Goal: Transaction & Acquisition: Purchase product/service

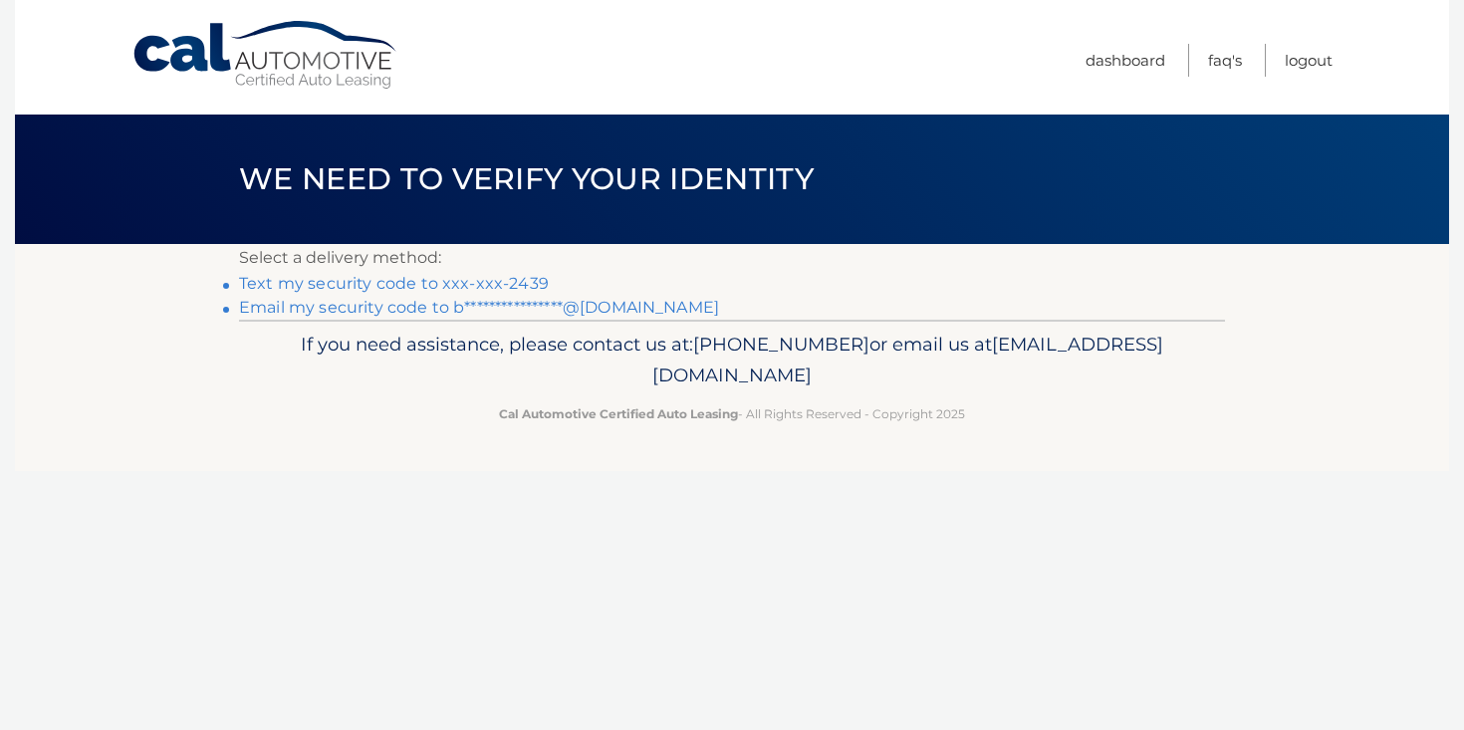
click at [344, 282] on link "Text my security code to xxx-xxx-2439" at bounding box center [394, 283] width 310 height 19
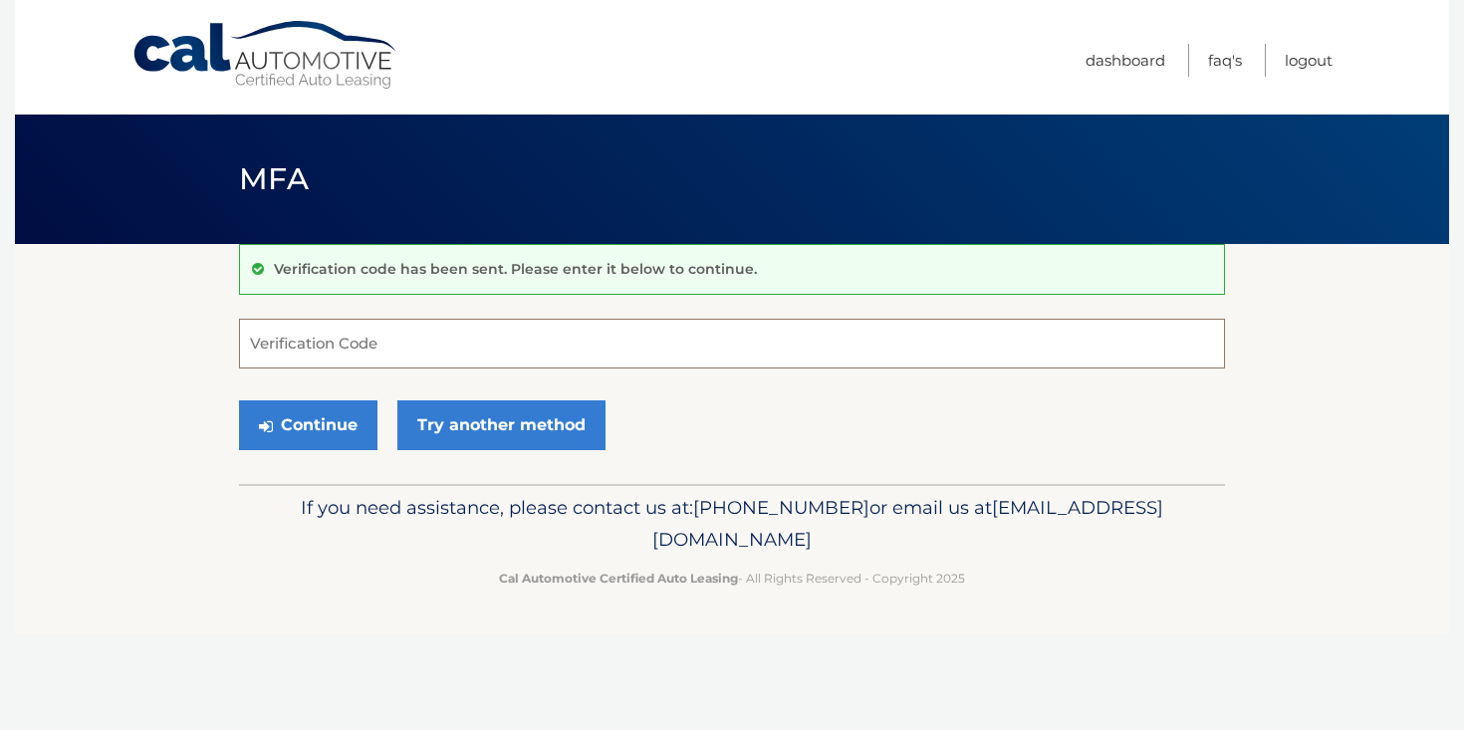
click at [285, 346] on input "Verification Code" at bounding box center [732, 344] width 986 height 50
type input "724208"
click at [320, 425] on button "Continue" at bounding box center [308, 425] width 138 height 50
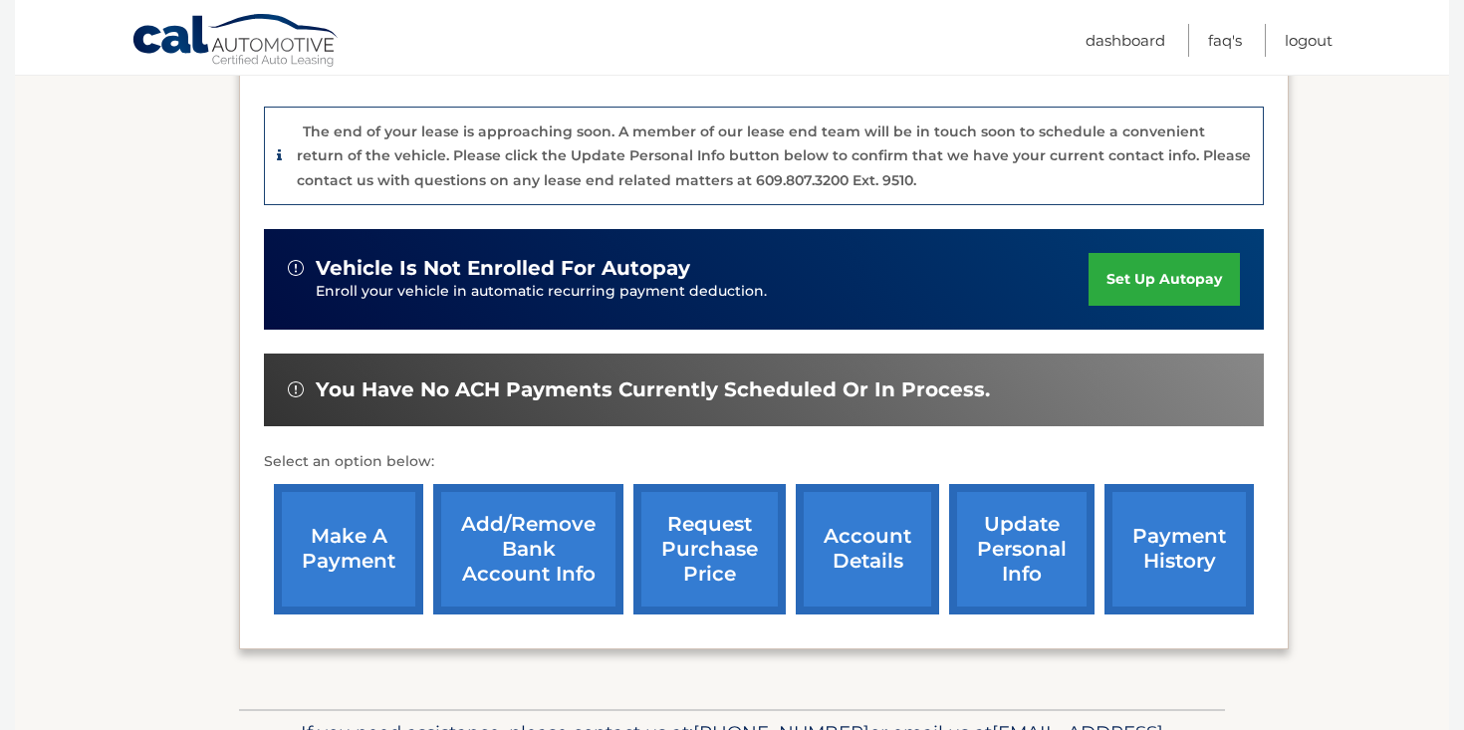
scroll to position [528, 0]
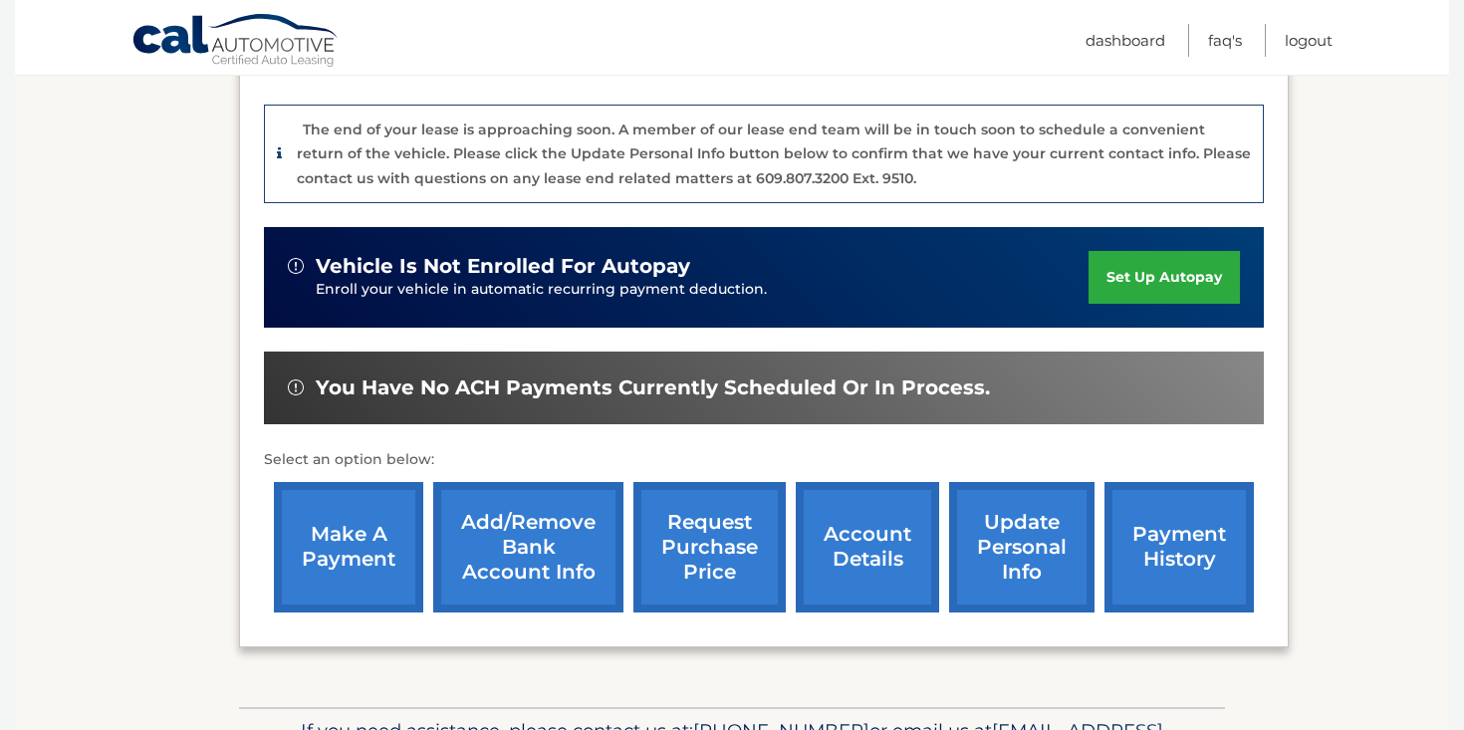
click at [355, 504] on link "make a payment" at bounding box center [348, 547] width 149 height 130
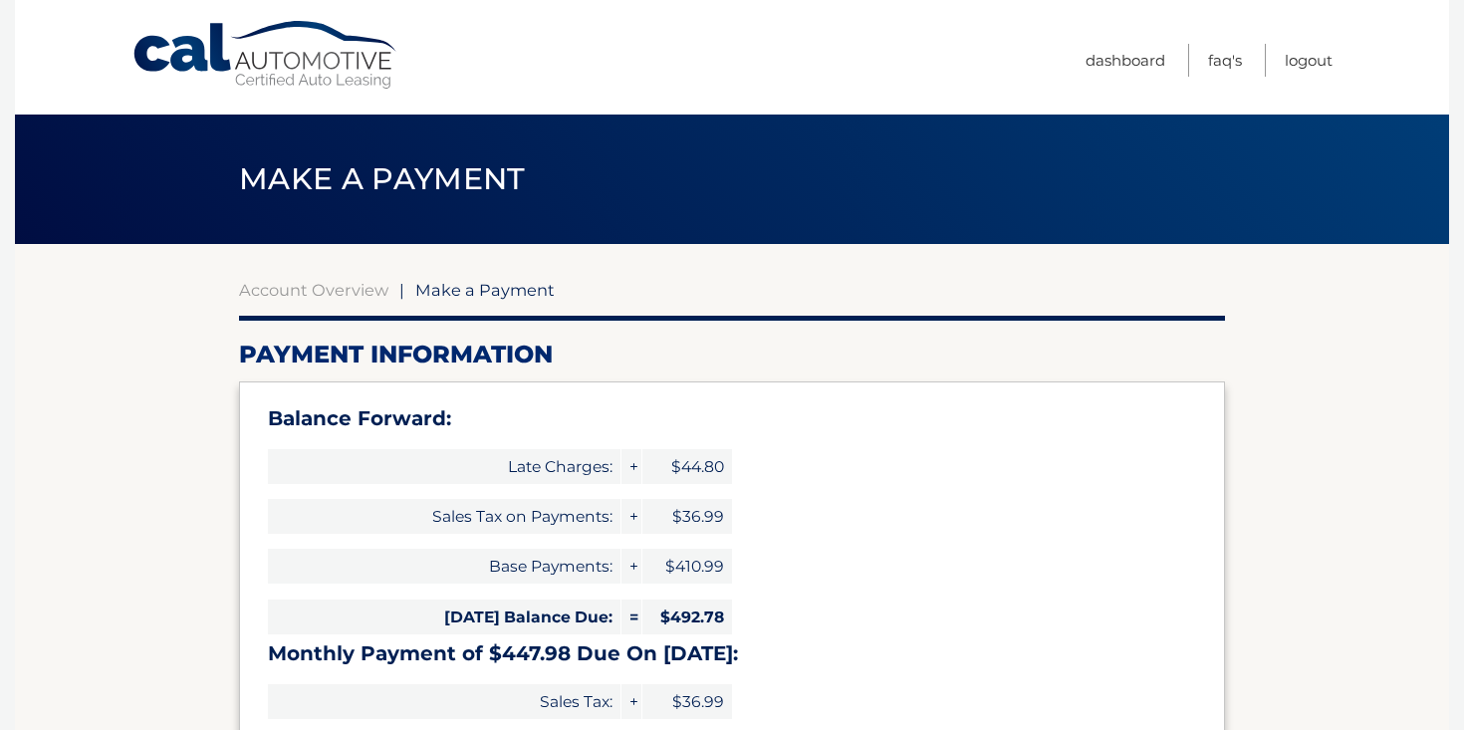
select select "NWMxODAxMTYtMWVmYS00N2Y0LWI5ZmEtMDJhYzhmMTRkNGE5"
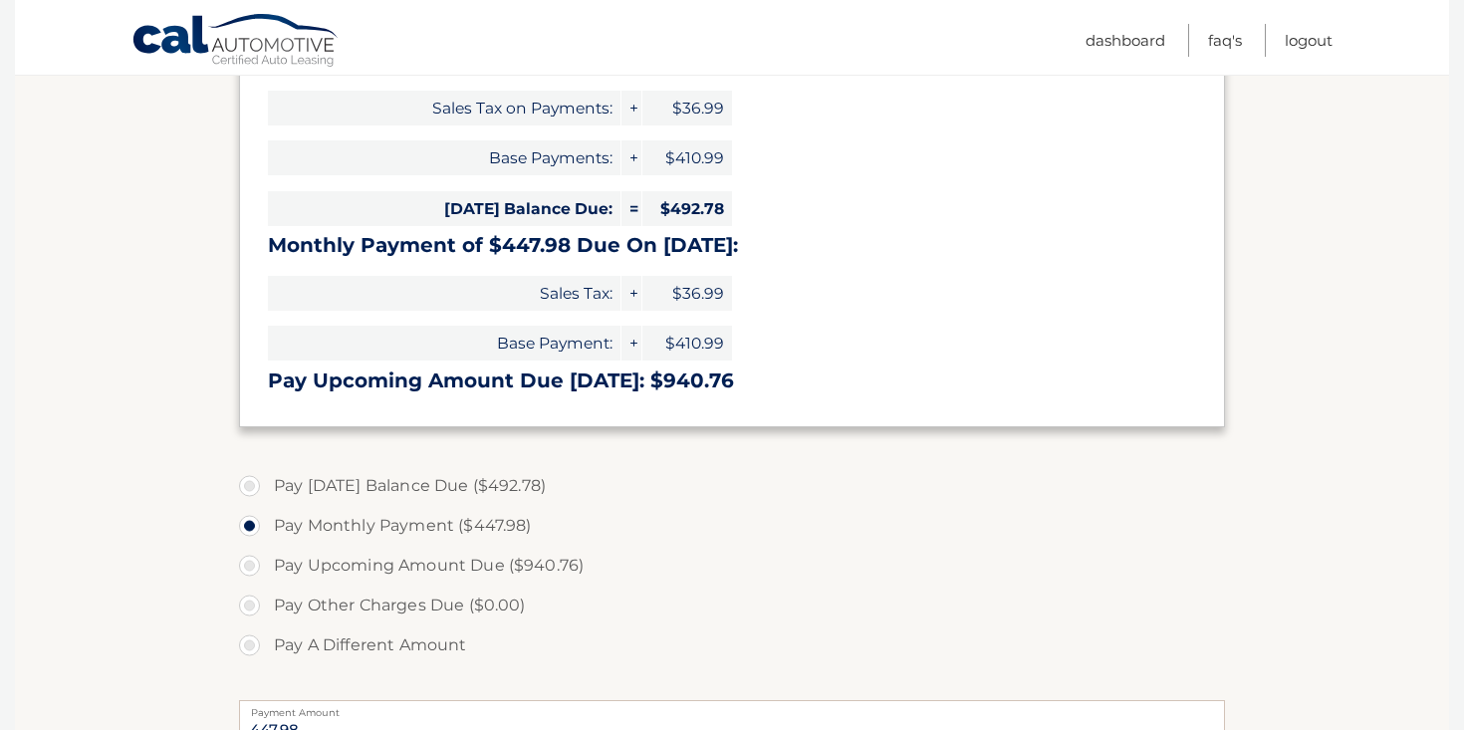
scroll to position [413, 0]
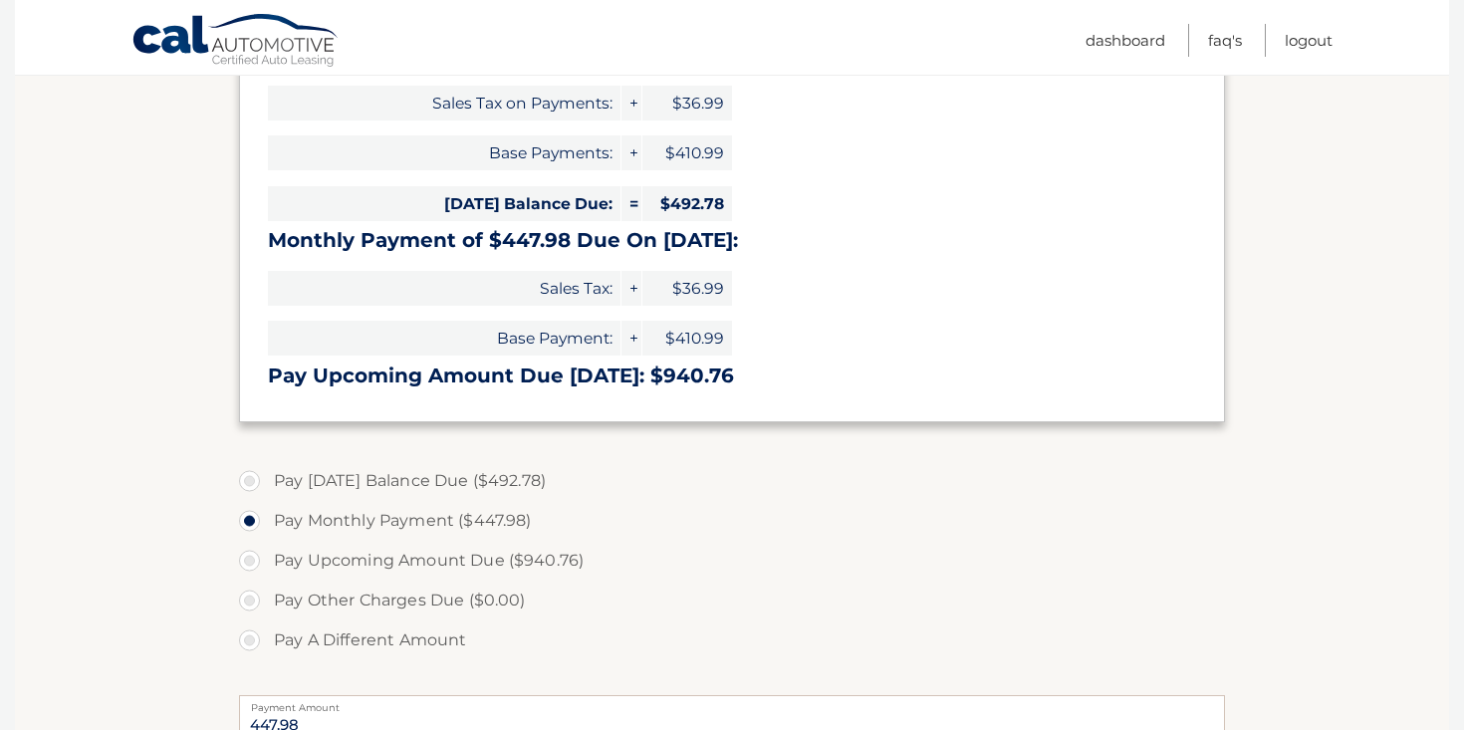
click at [248, 482] on label "Pay Today's Balance Due ($492.78)" at bounding box center [732, 481] width 986 height 40
click at [248, 482] on input "Pay Today's Balance Due ($492.78)" at bounding box center [257, 477] width 20 height 32
radio input "true"
type input "492.78"
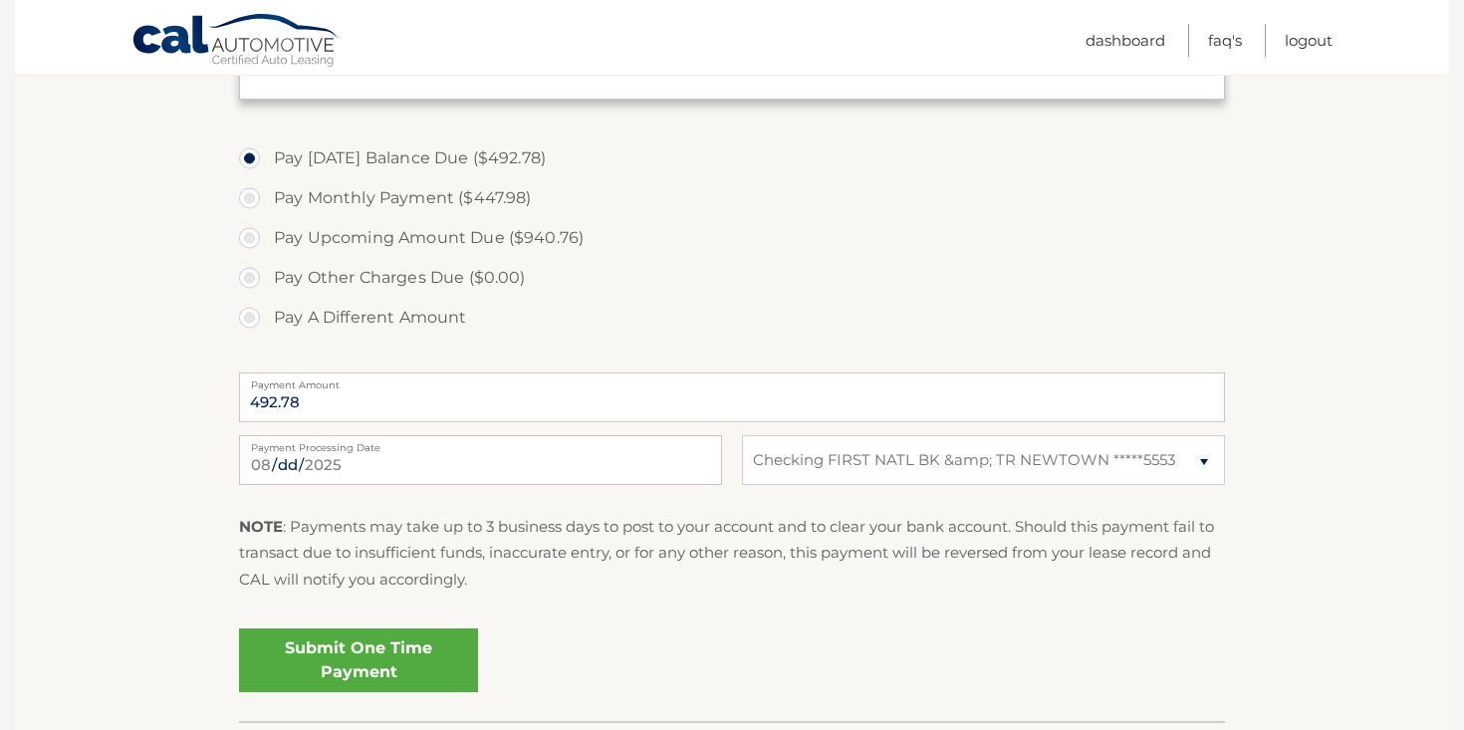
scroll to position [738, 0]
click at [340, 653] on link "Submit One Time Payment" at bounding box center [358, 658] width 239 height 64
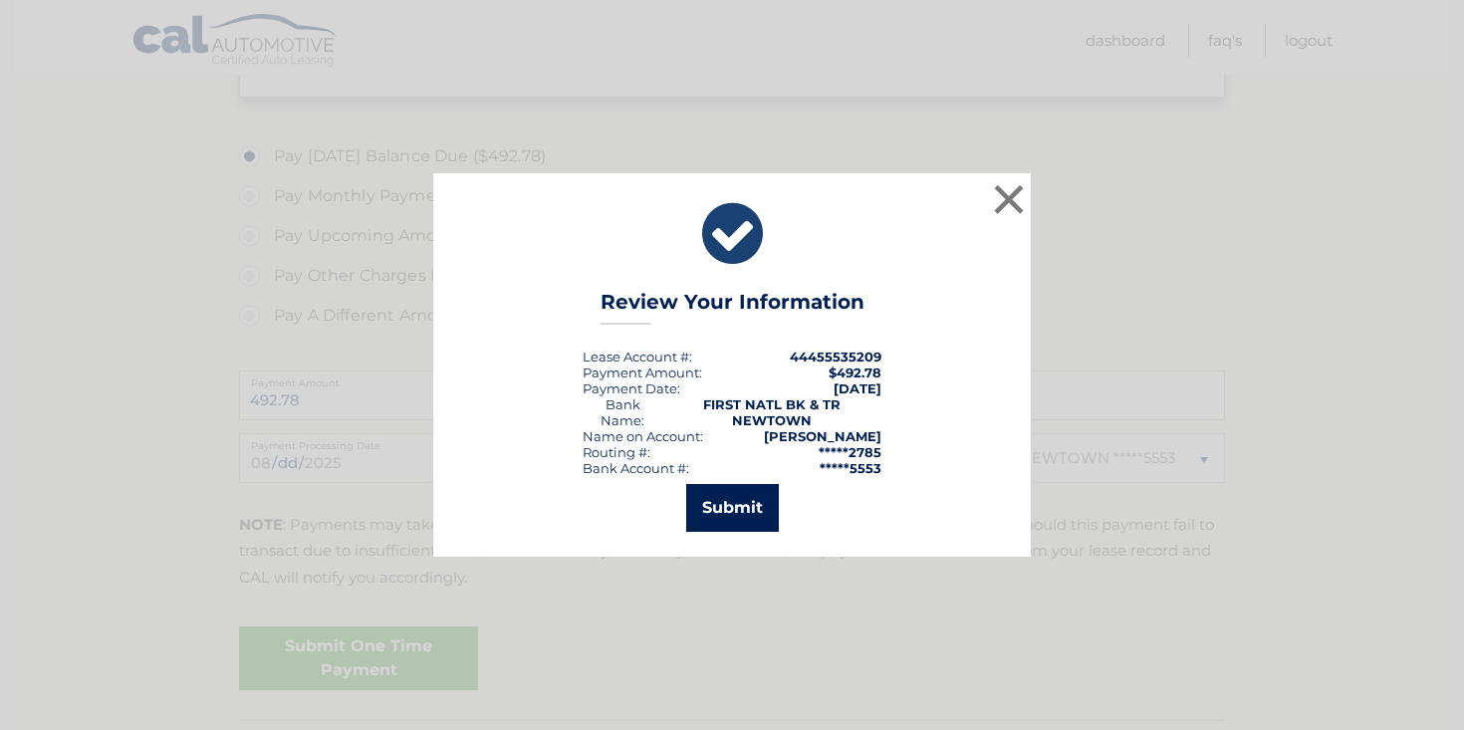
click at [745, 505] on button "Submit" at bounding box center [732, 508] width 93 height 48
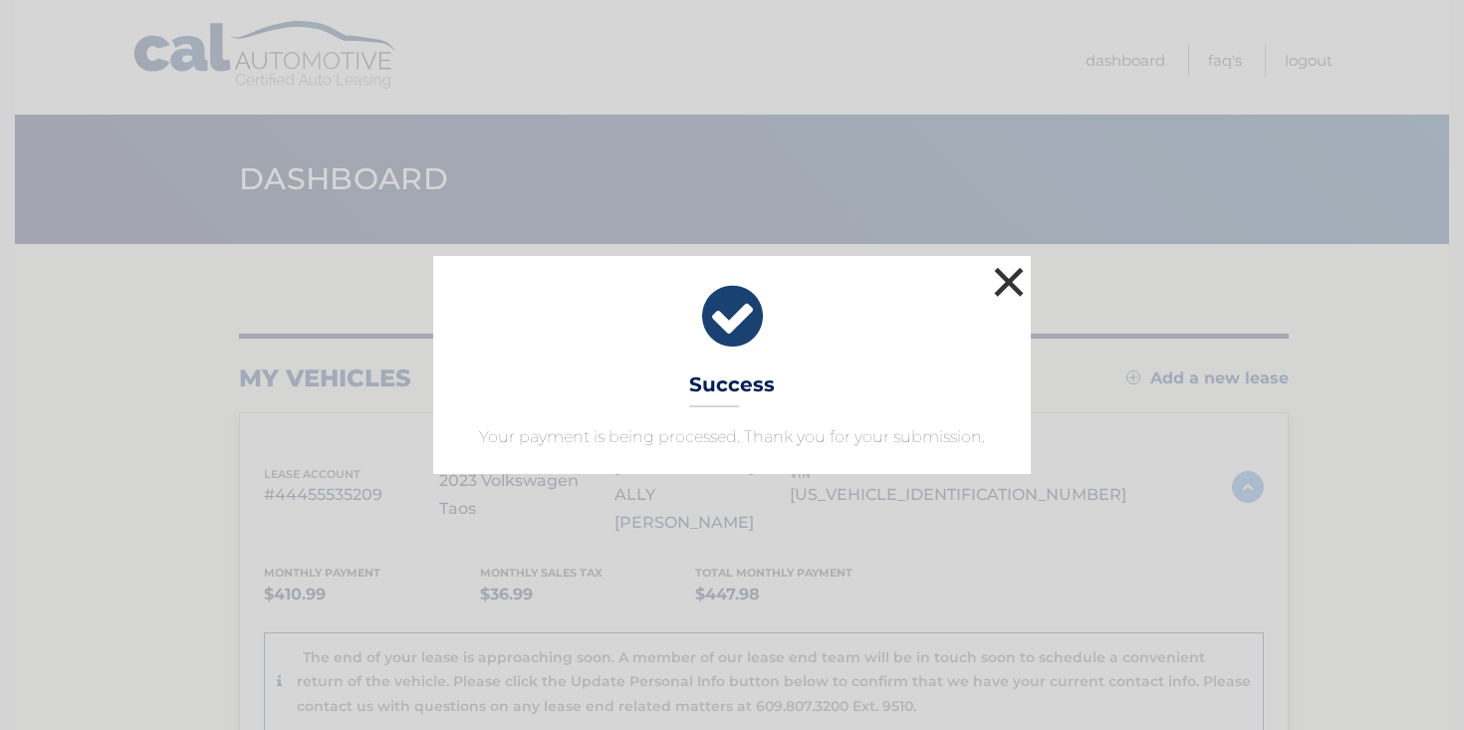
click at [1010, 276] on button "×" at bounding box center [1009, 282] width 40 height 40
